Goal: Navigation & Orientation: Find specific page/section

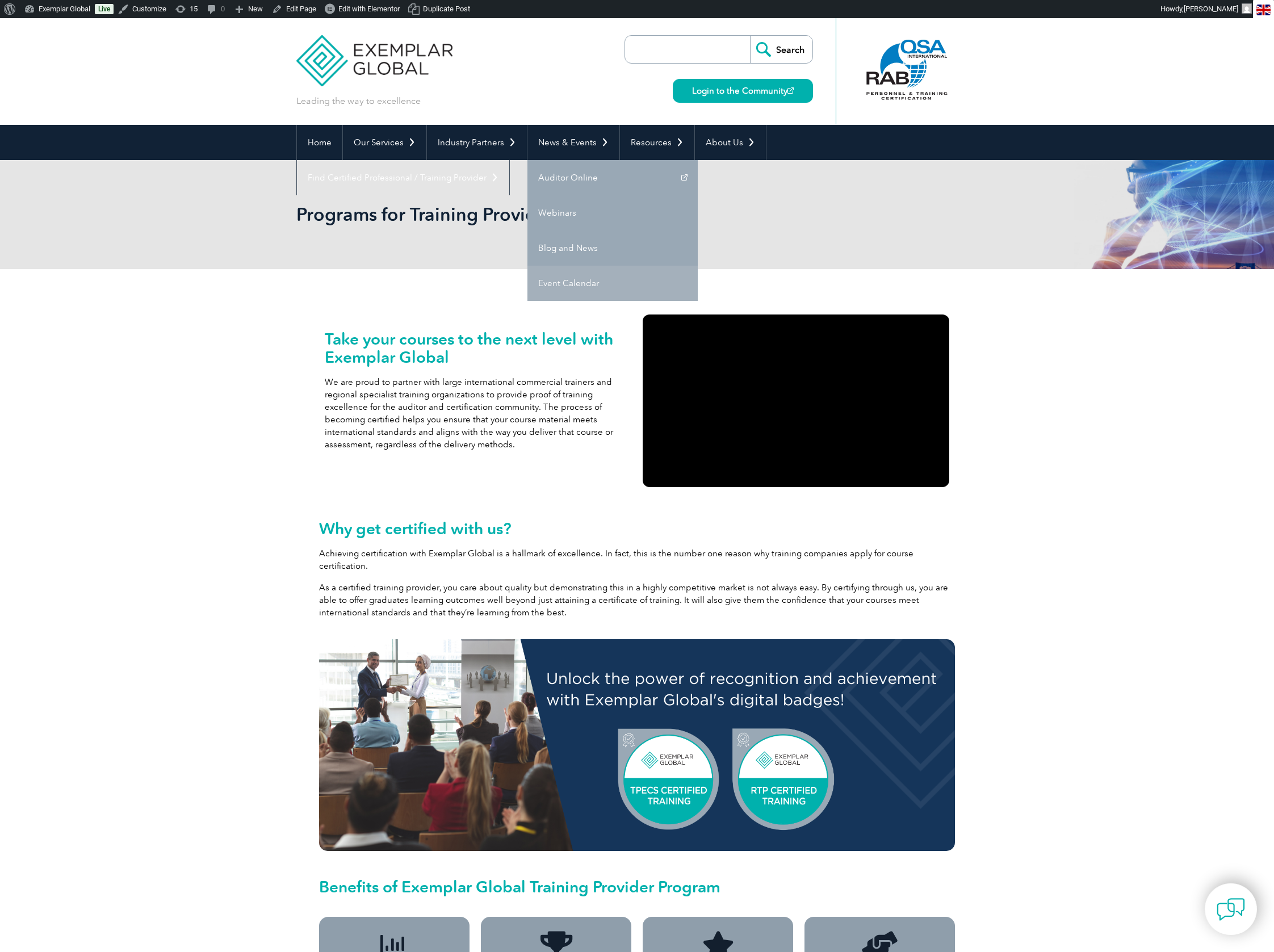
click at [561, 282] on link "Event Calendar" at bounding box center [612, 283] width 170 height 35
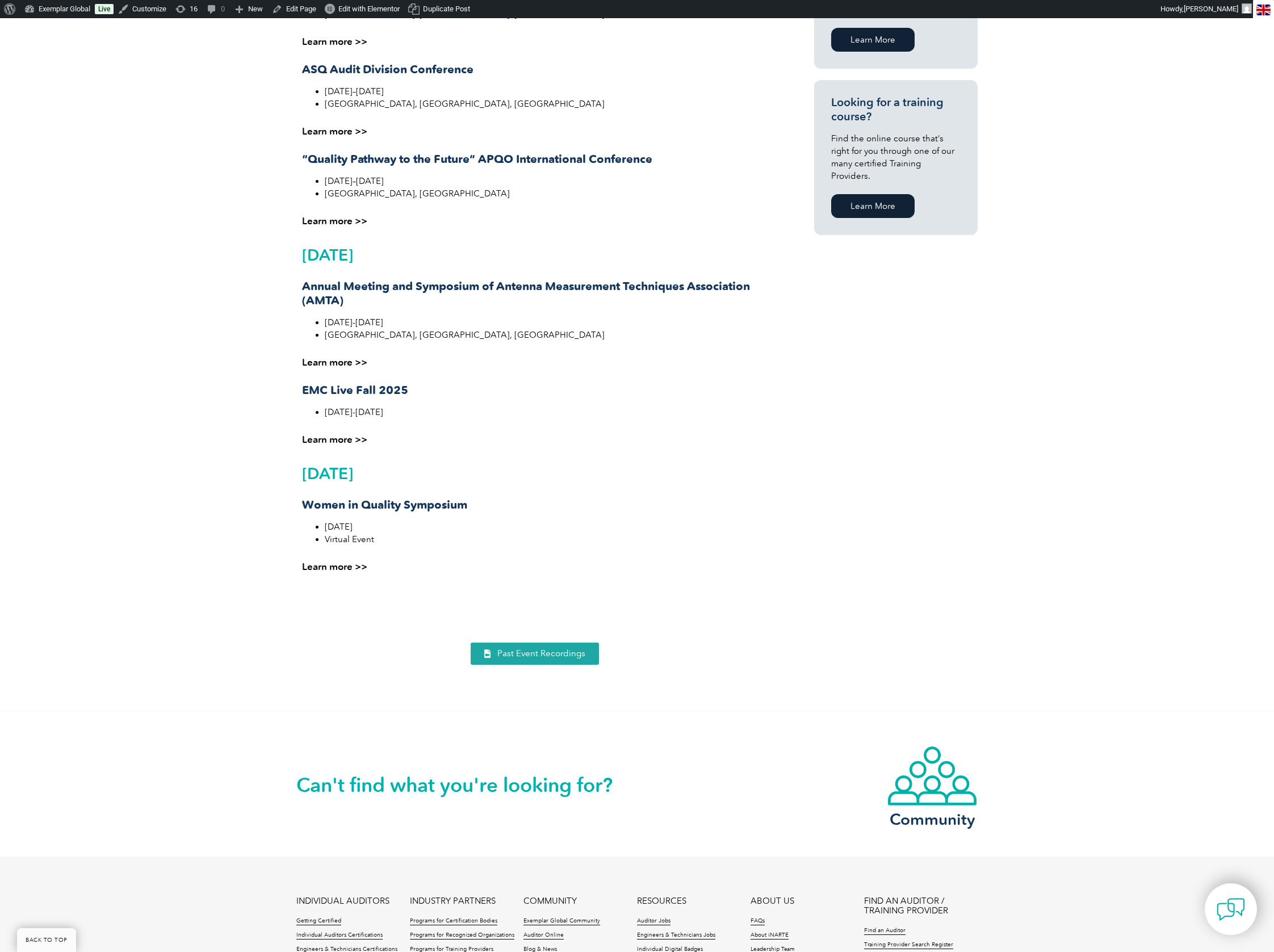
scroll to position [716, 0]
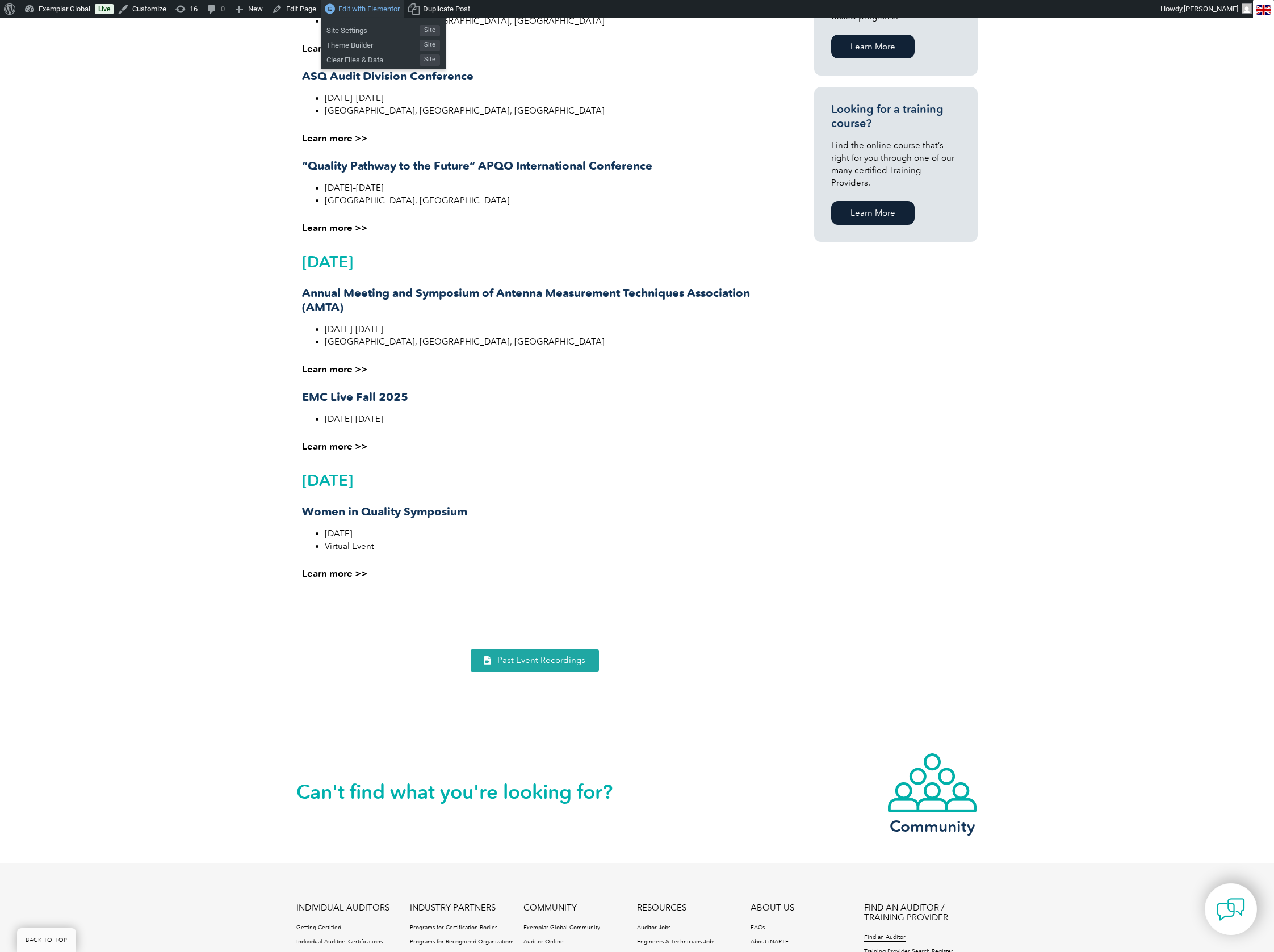
click at [367, 10] on span "Edit with Elementor" at bounding box center [369, 9] width 62 height 9
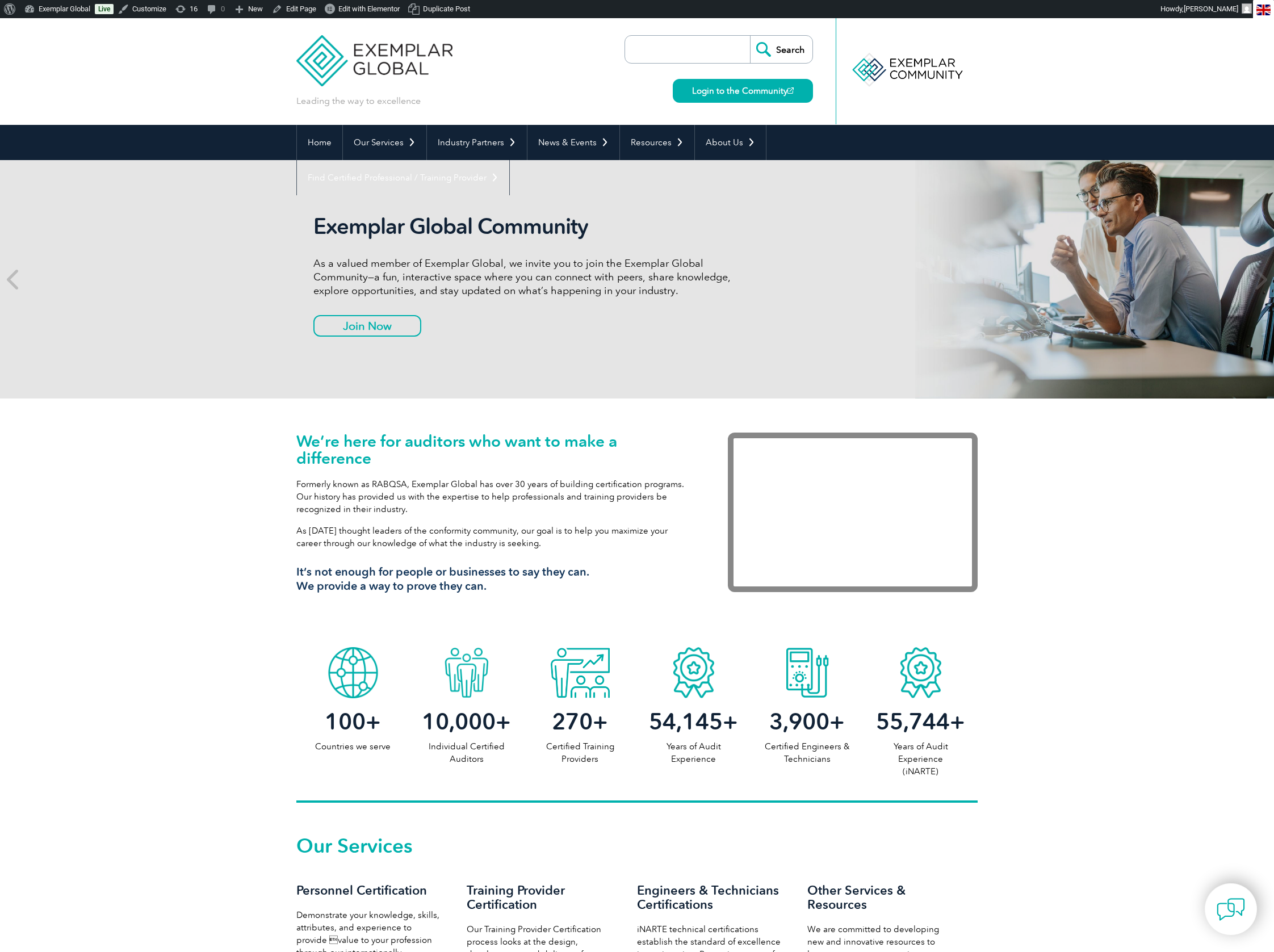
click at [686, 57] on input "search" at bounding box center [690, 50] width 119 height 27
click at [10, 10] on span "Toolbar" at bounding box center [8, 8] width 9 height 16
